Goal: Task Accomplishment & Management: Complete application form

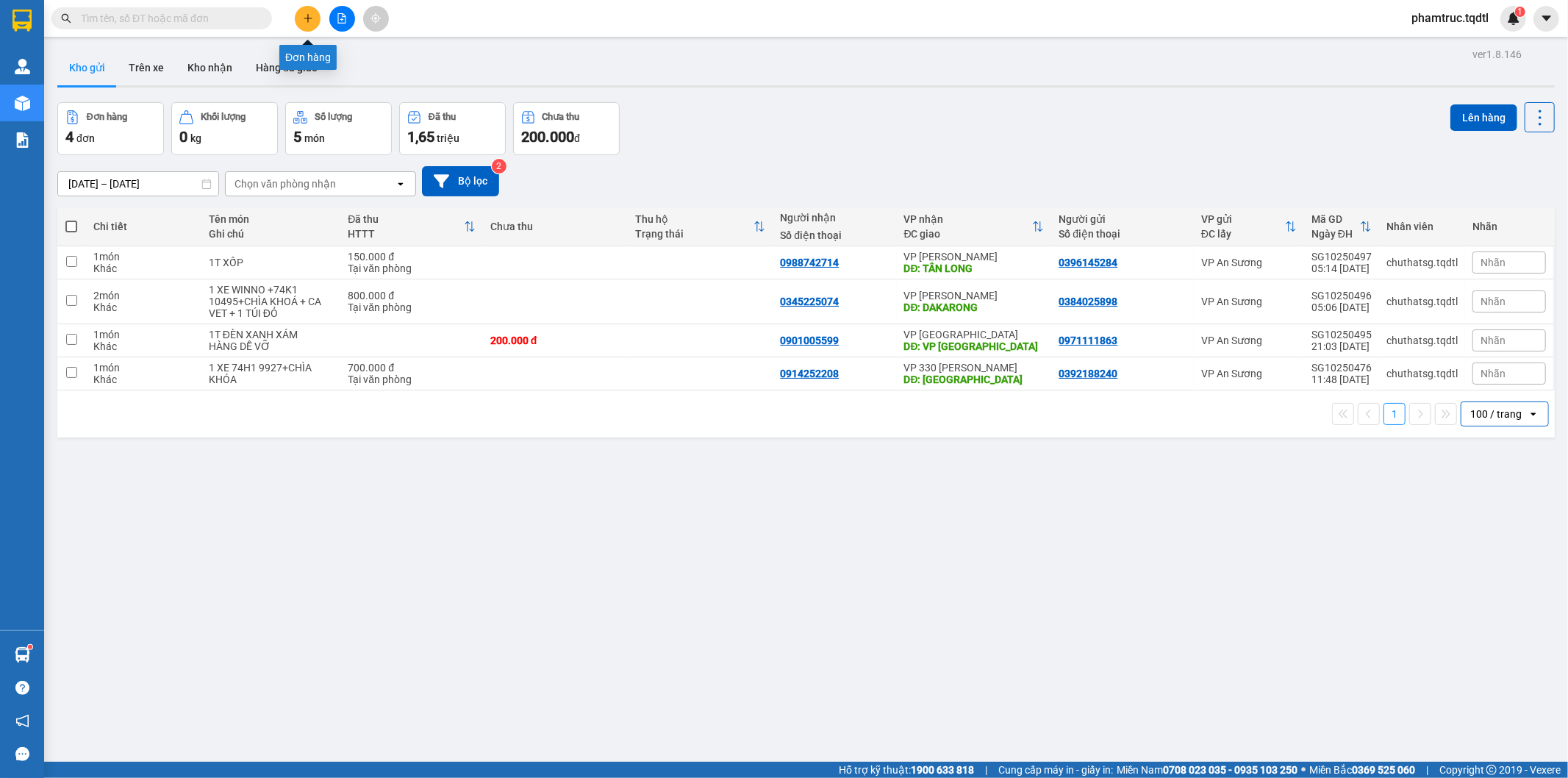
click at [299, 18] on button at bounding box center [308, 19] width 26 height 26
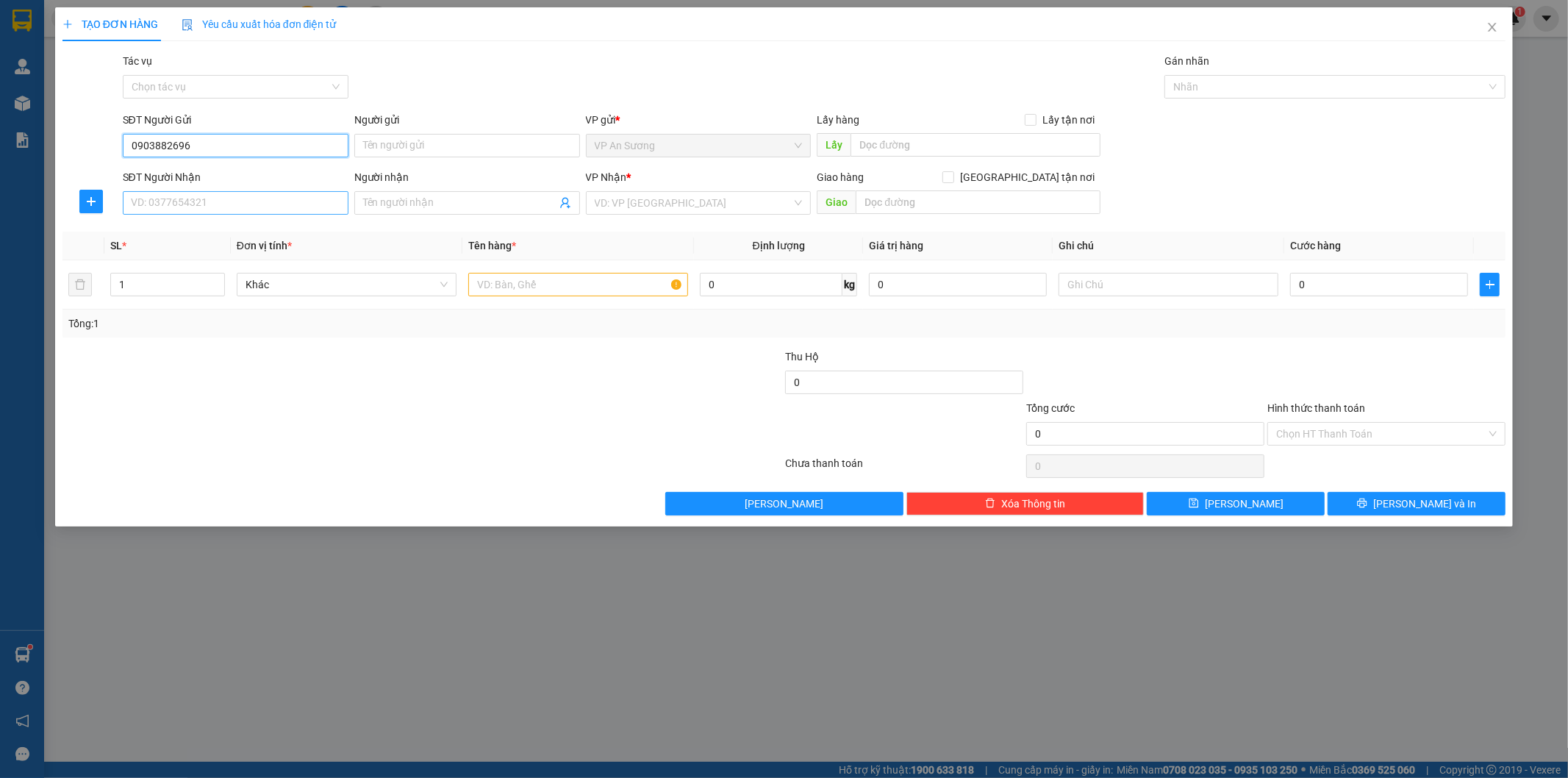
type input "0903882696"
click at [247, 213] on input "SĐT Người Nhận" at bounding box center [236, 203] width 225 height 23
type input "0985042728"
click at [204, 140] on input "0903882696" at bounding box center [236, 146] width 225 height 23
type input "0903882696"
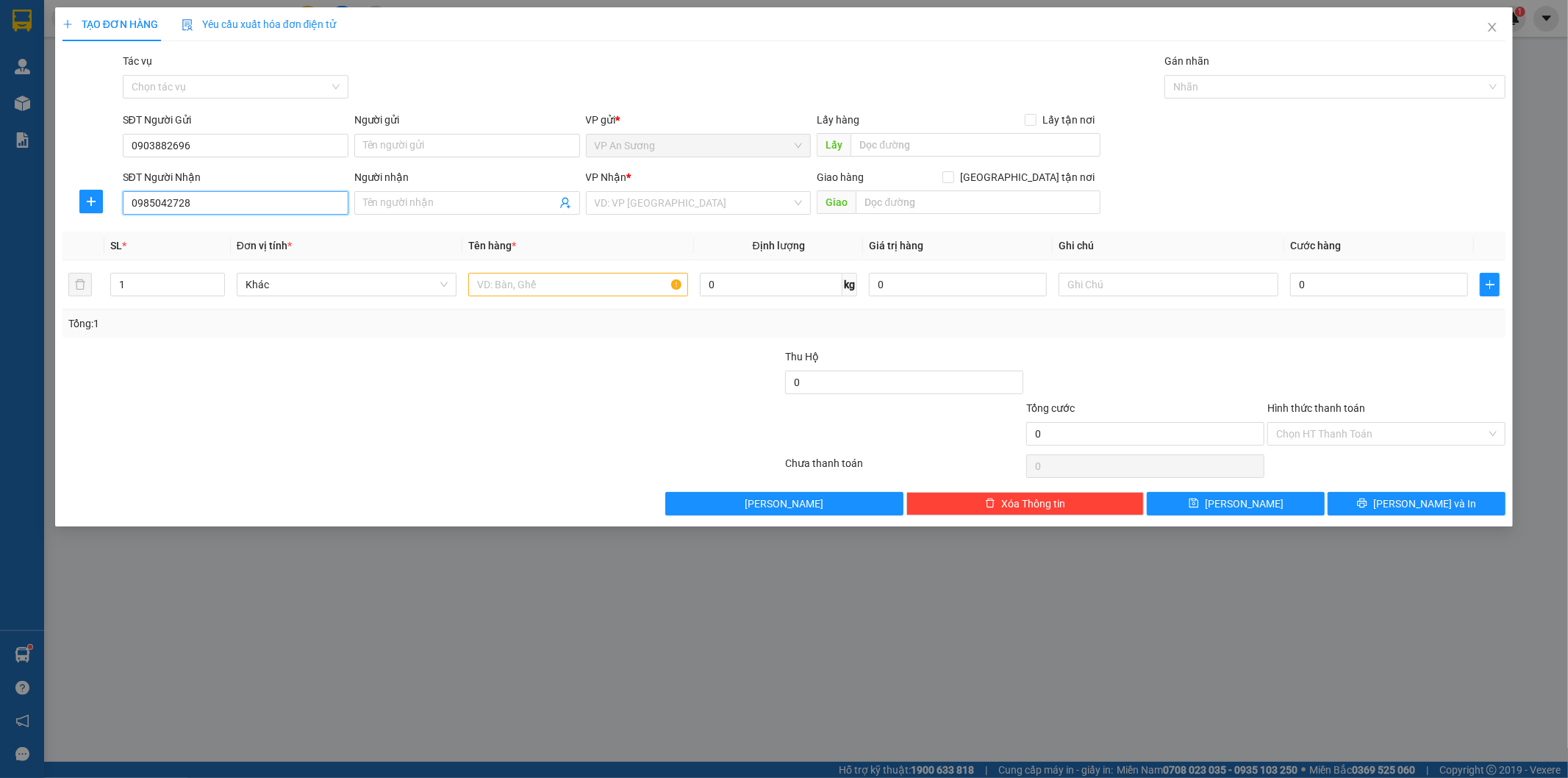
click at [191, 204] on input "0985042728" at bounding box center [236, 203] width 225 height 23
click at [152, 200] on input "0985042728" at bounding box center [236, 203] width 225 height 23
click at [172, 202] on input "0985042728" at bounding box center [236, 203] width 225 height 23
click at [188, 207] on input "0985042728" at bounding box center [236, 203] width 225 height 23
click at [690, 195] on input "search" at bounding box center [694, 203] width 198 height 22
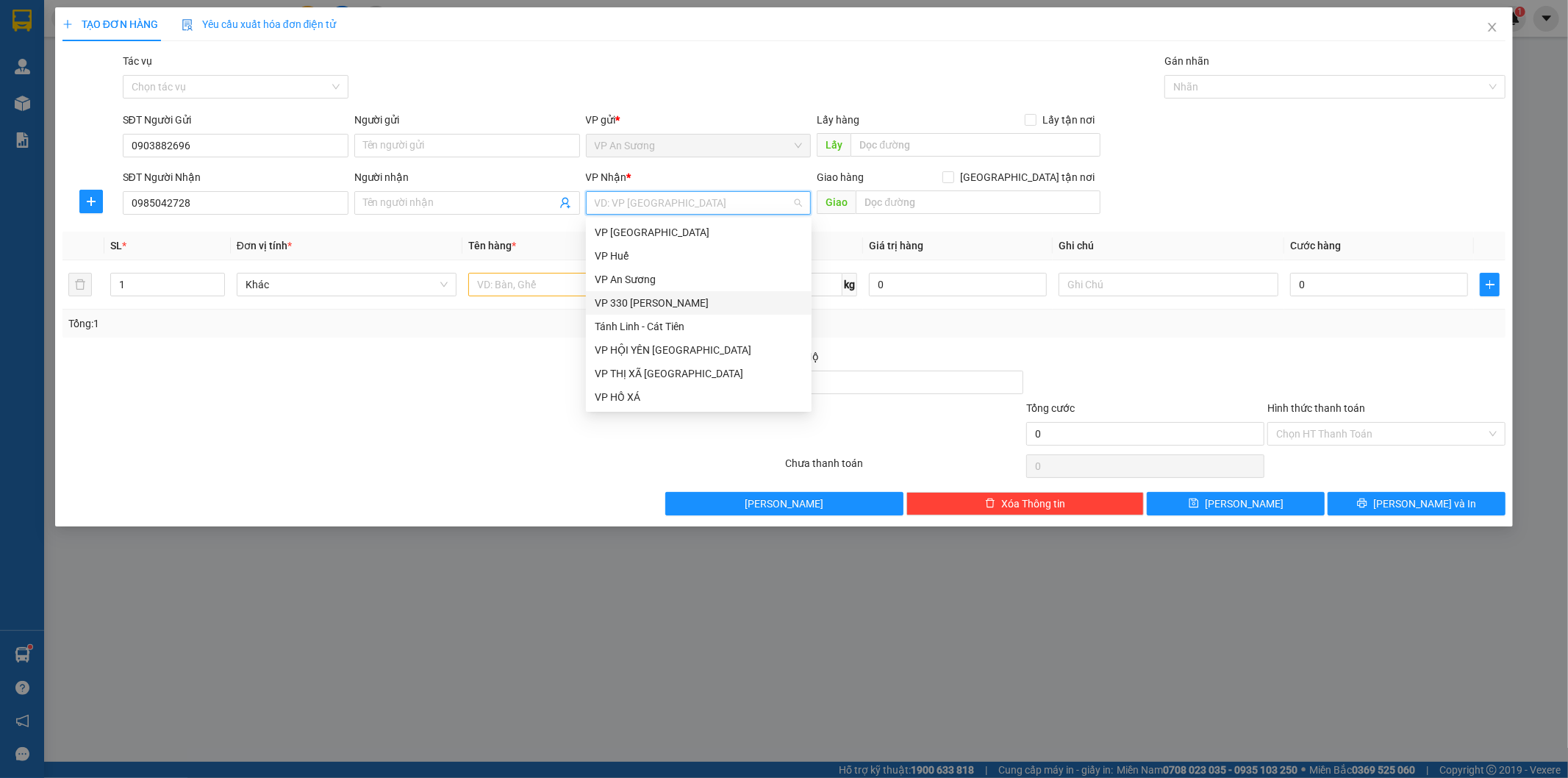
click at [653, 297] on div "VP 330 [PERSON_NAME]" at bounding box center [699, 303] width 208 height 16
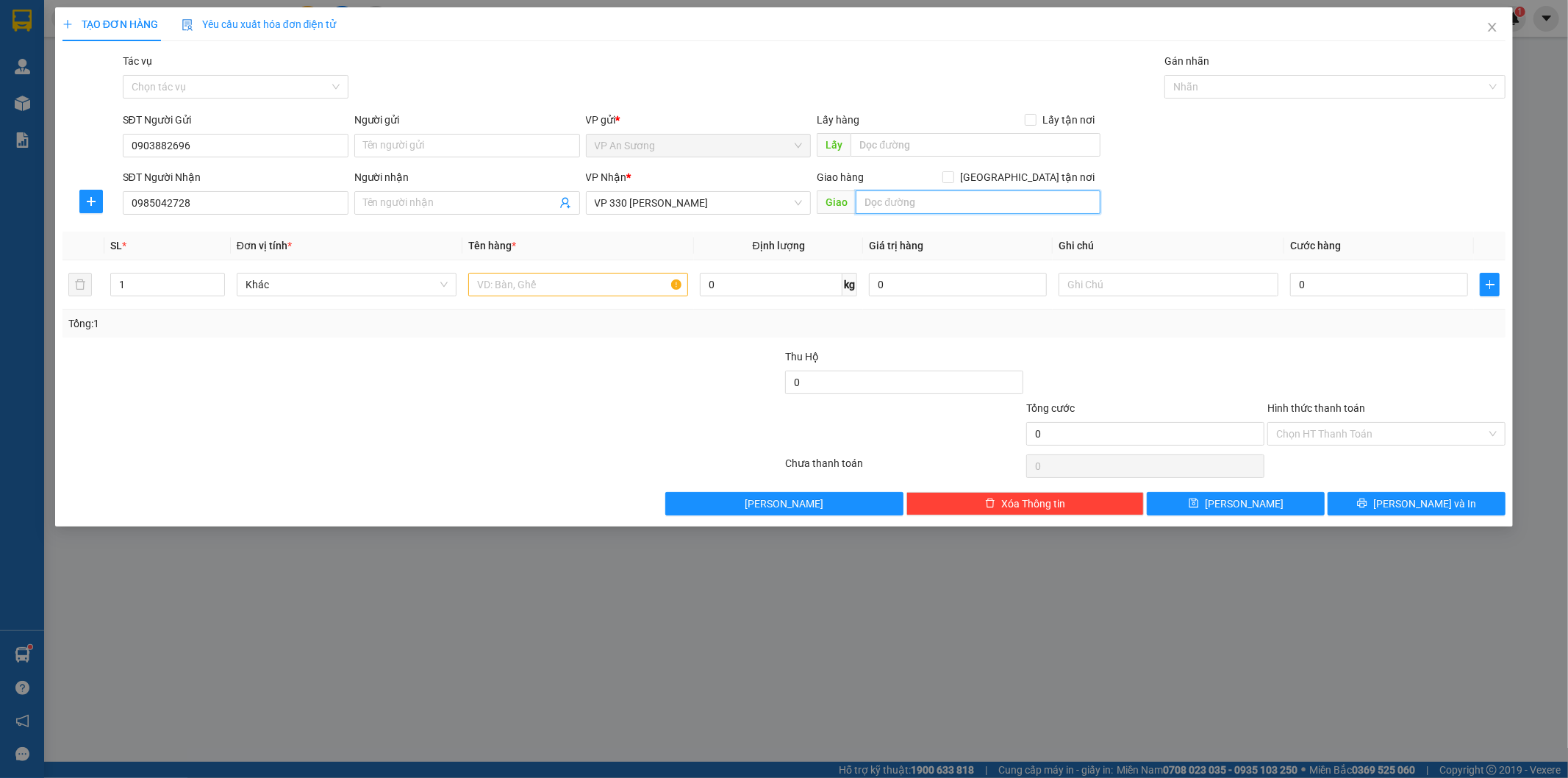
click at [1000, 199] on input "text" at bounding box center [978, 202] width 245 height 23
type input "c"
type input "CAM LỘ"
click at [142, 294] on input "1" at bounding box center [168, 284] width 114 height 22
type input "5"
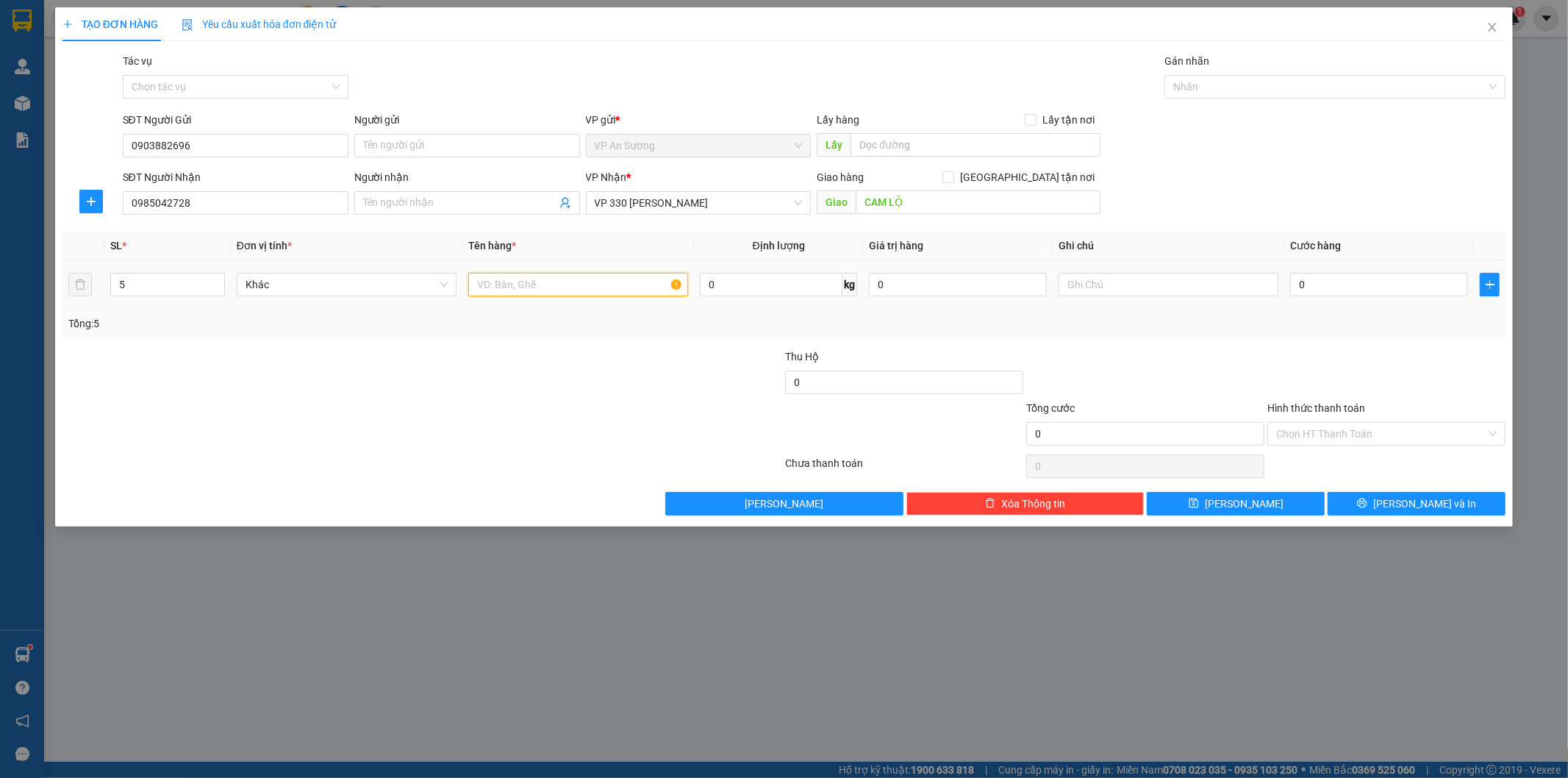
click at [577, 284] on input "text" at bounding box center [578, 284] width 220 height 23
type input "5 BAO THUỐC"
click at [1365, 281] on input "0" at bounding box center [1379, 284] width 178 height 23
drag, startPoint x: 1362, startPoint y: 284, endPoint x: 1357, endPoint y: 290, distance: 7.8
click at [1361, 287] on input "0" at bounding box center [1379, 284] width 178 height 23
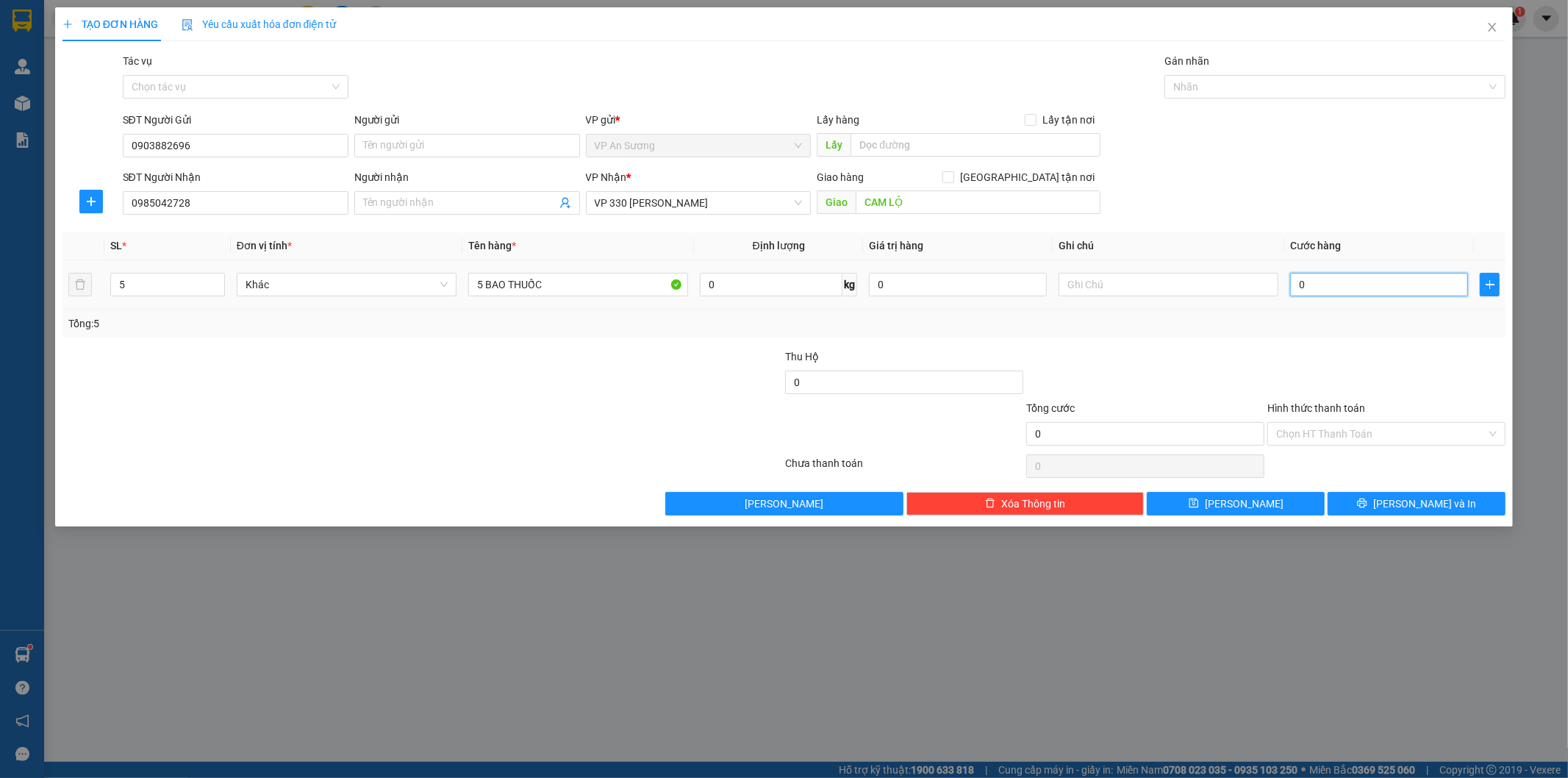
click at [1334, 286] on input "0" at bounding box center [1379, 284] width 178 height 23
click at [1299, 283] on input "0" at bounding box center [1379, 284] width 178 height 23
type input "70"
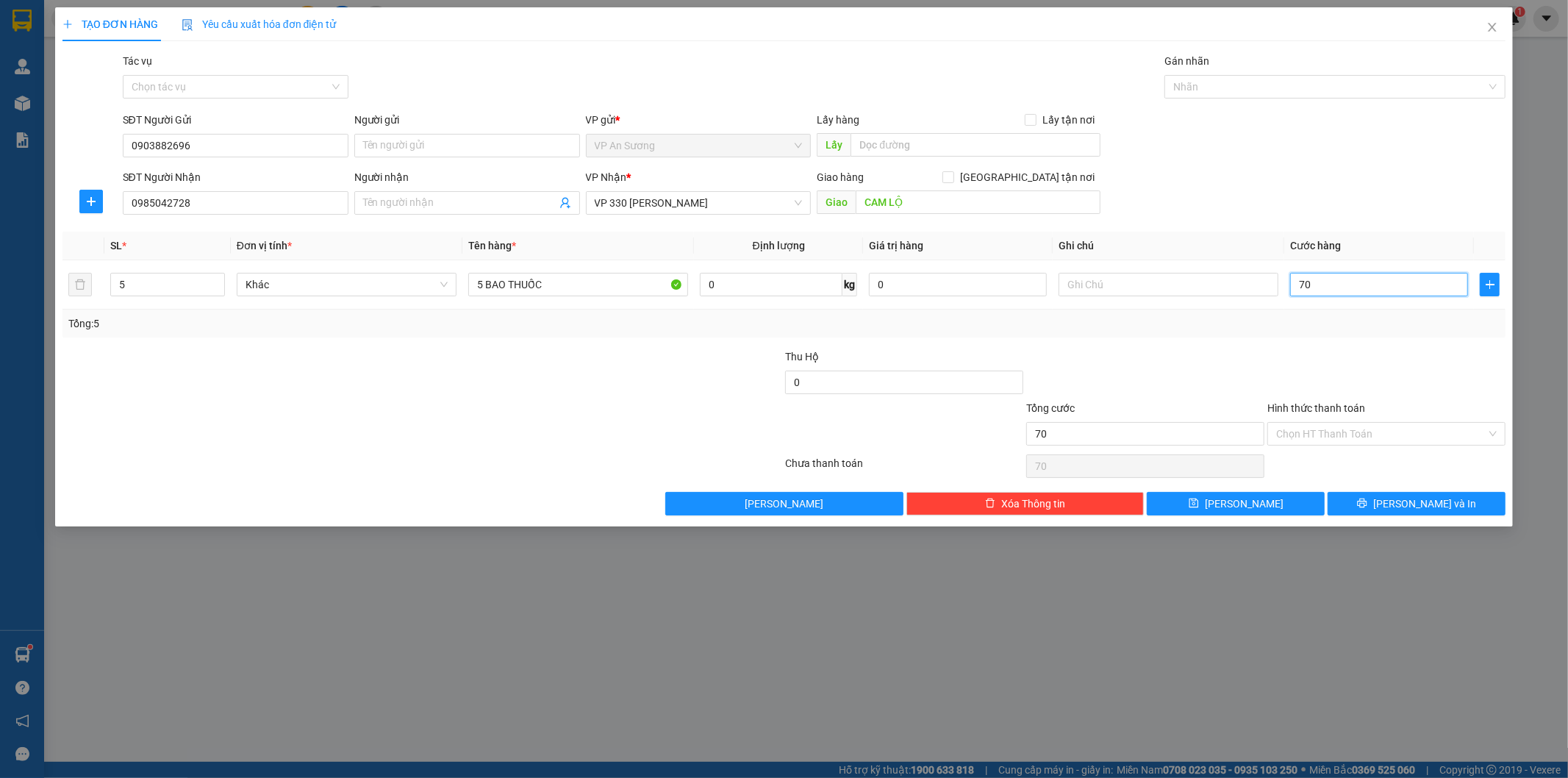
type input "750"
type input "7.500"
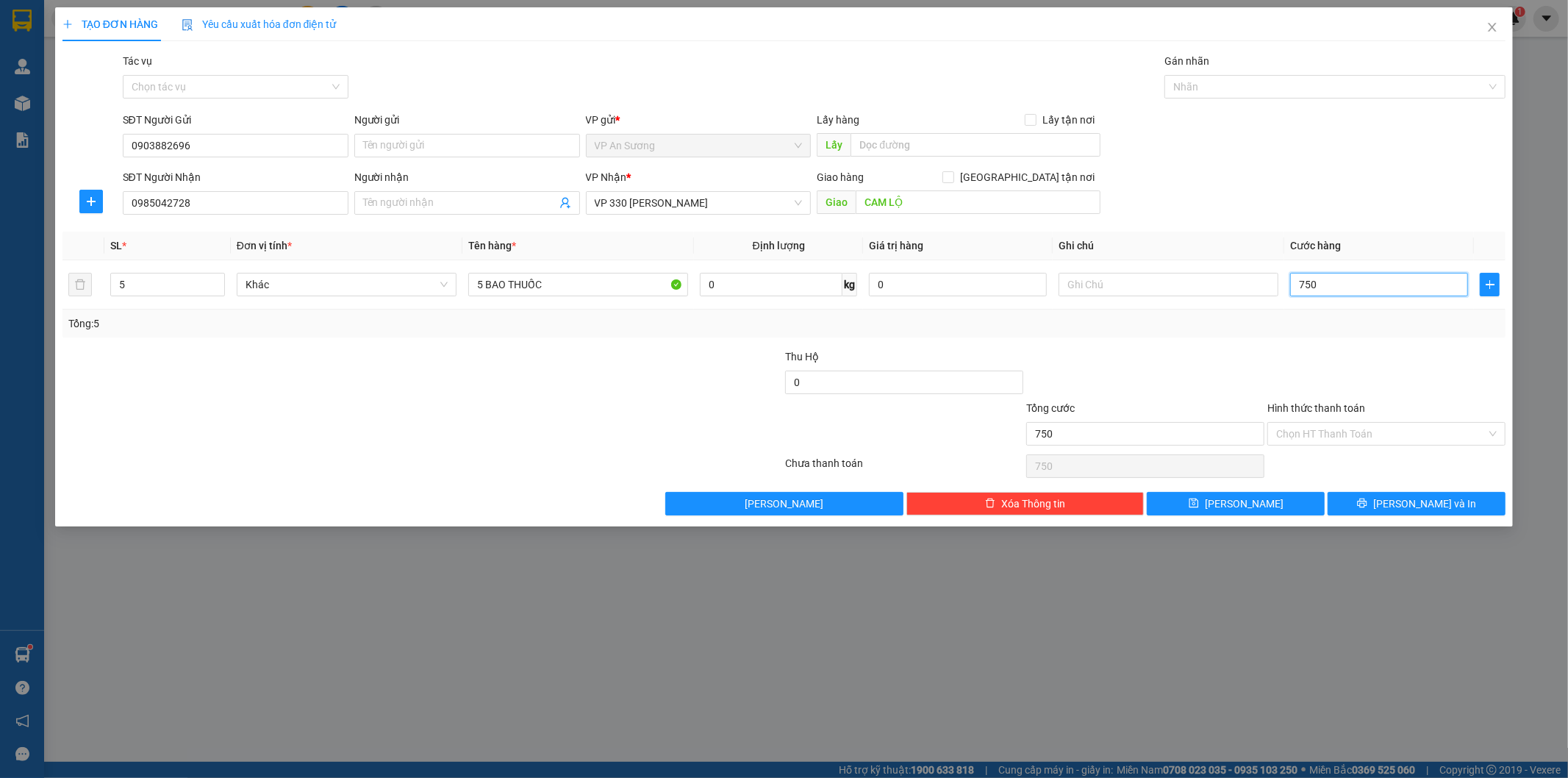
type input "7.500"
type input "75.000"
type input "750.000"
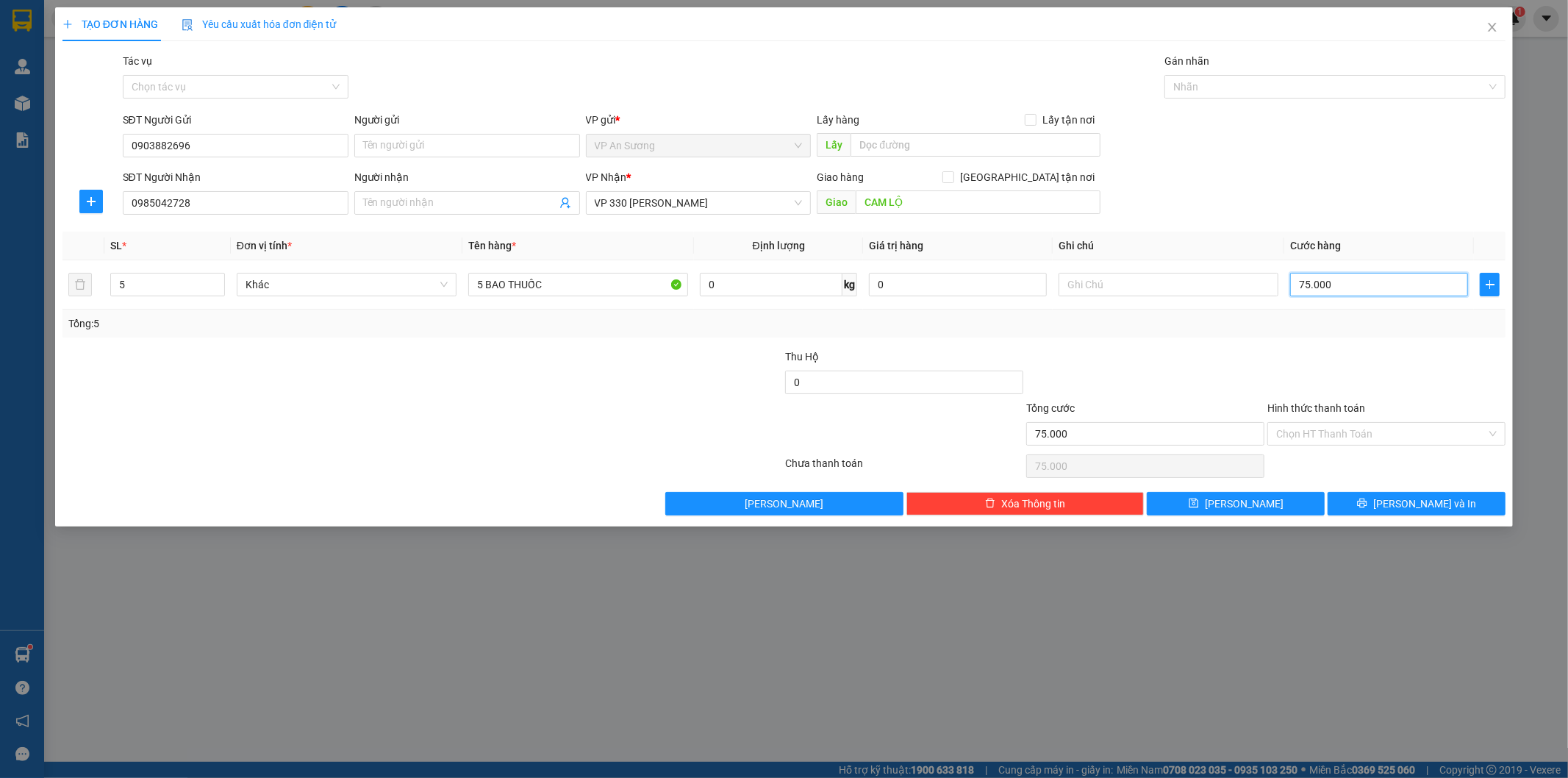
type input "750.000"
type input "7.500.000"
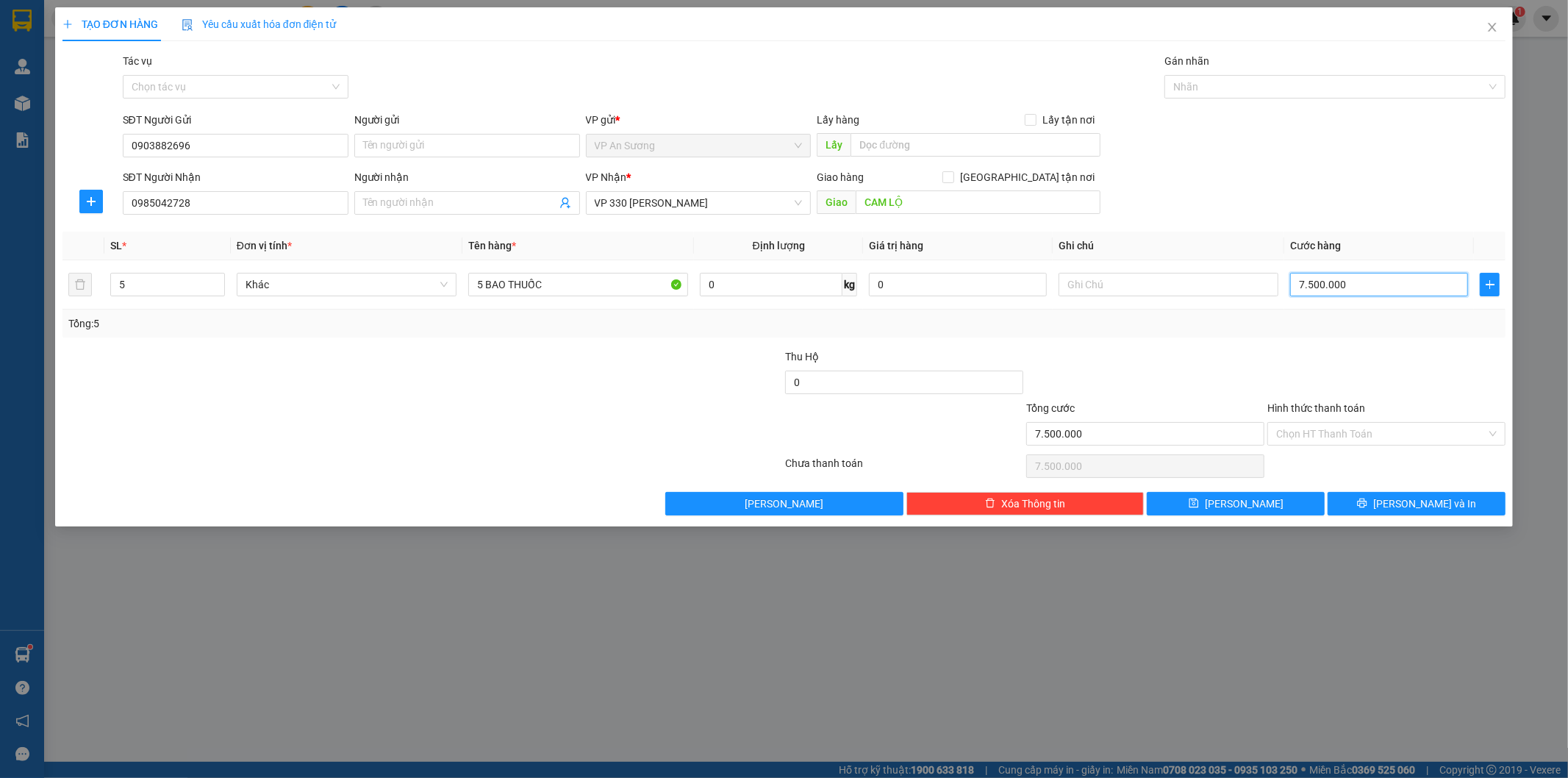
type input "750.000"
click at [989, 142] on input "text" at bounding box center [975, 145] width 250 height 23
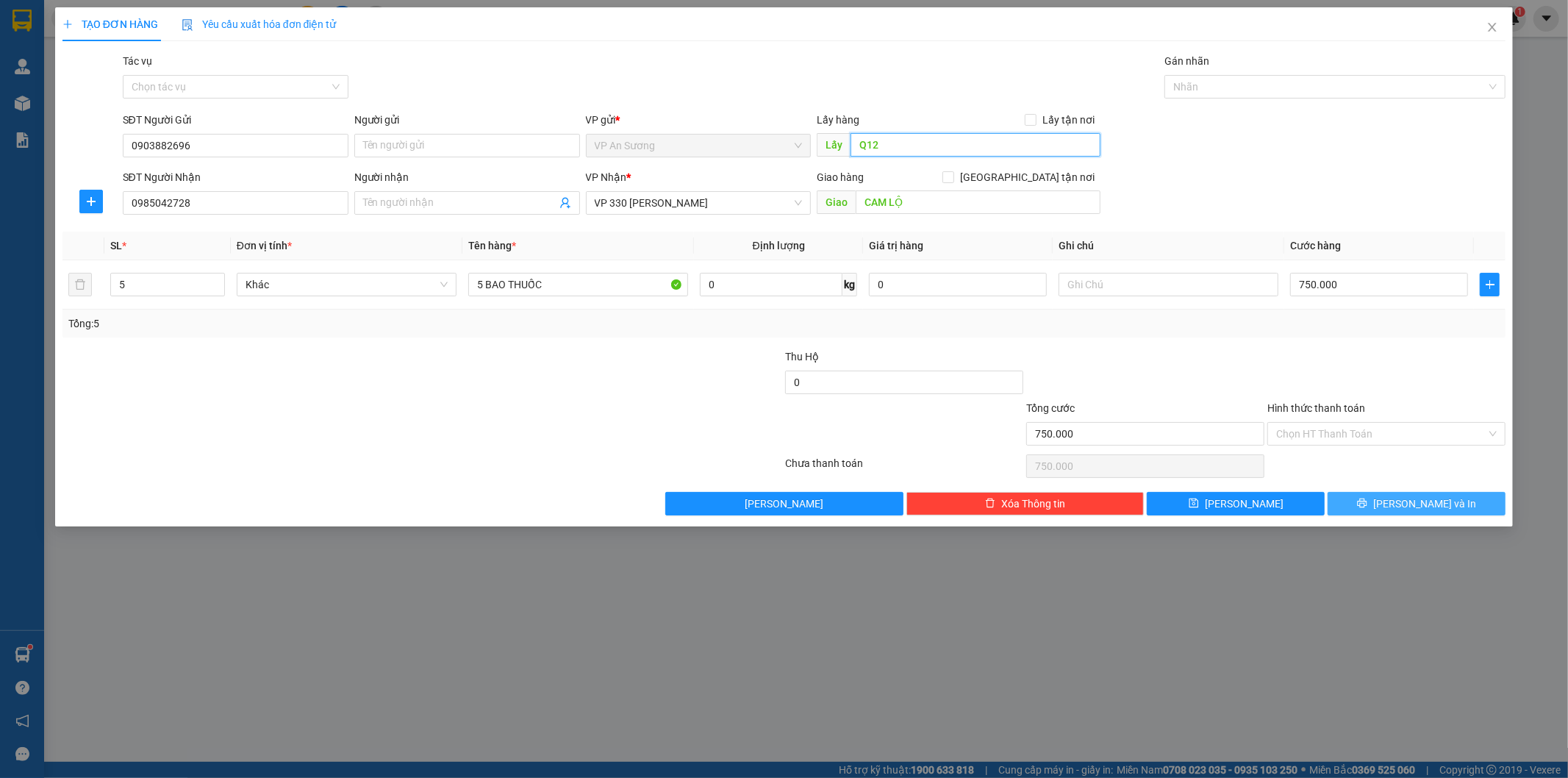
type input "Q12"
click at [1390, 493] on button "[PERSON_NAME] và In" at bounding box center [1416, 503] width 178 height 23
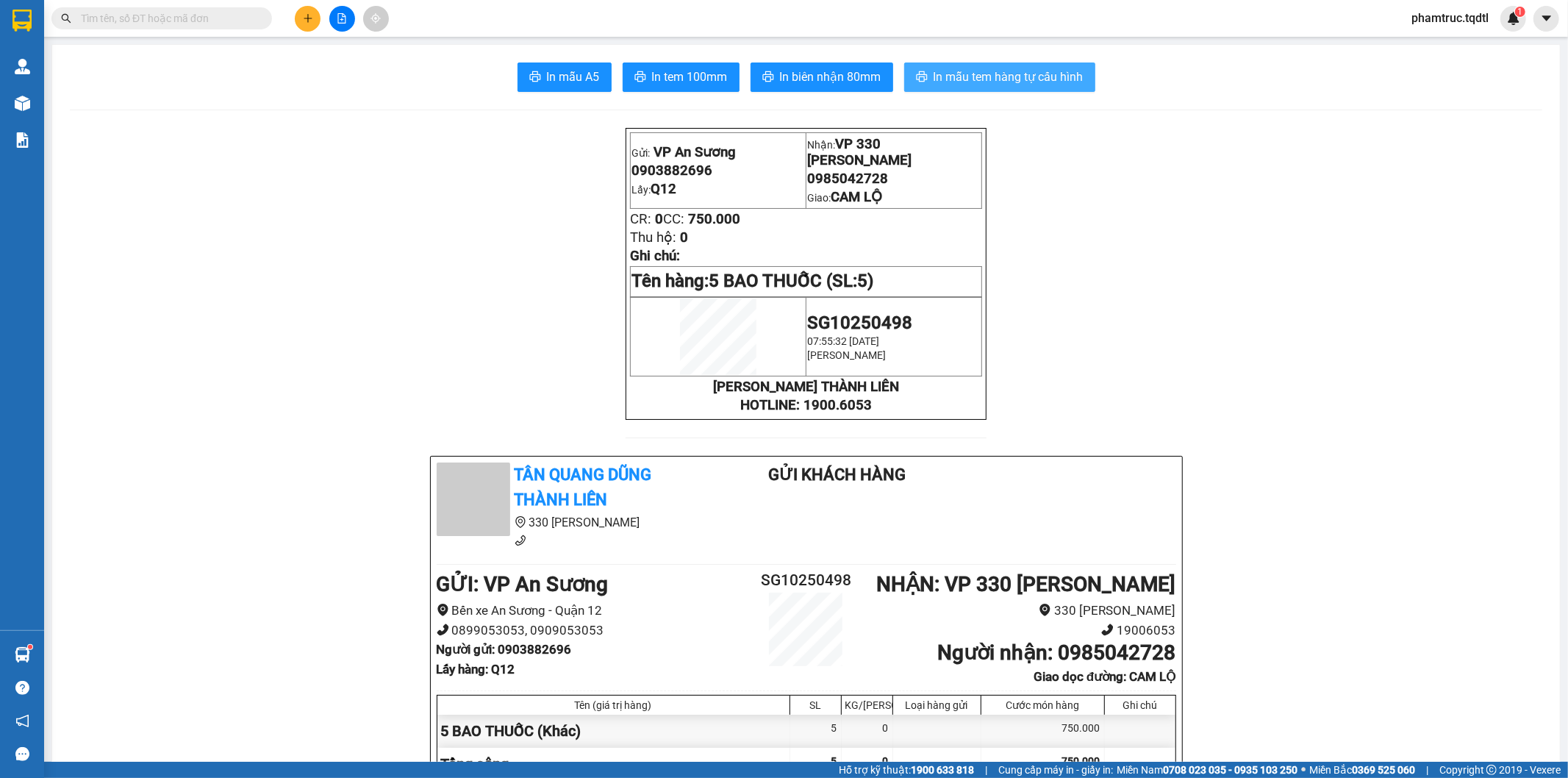
click at [982, 68] on span "In mẫu tem hàng tự cấu hình" at bounding box center [1009, 76] width 150 height 18
click at [835, 67] on span "In biên nhận 80mm" at bounding box center [831, 76] width 102 height 18
click at [1044, 70] on span "In mẫu tem hàng tự cấu hình" at bounding box center [1009, 76] width 150 height 18
